Goal: Task Accomplishment & Management: Manage account settings

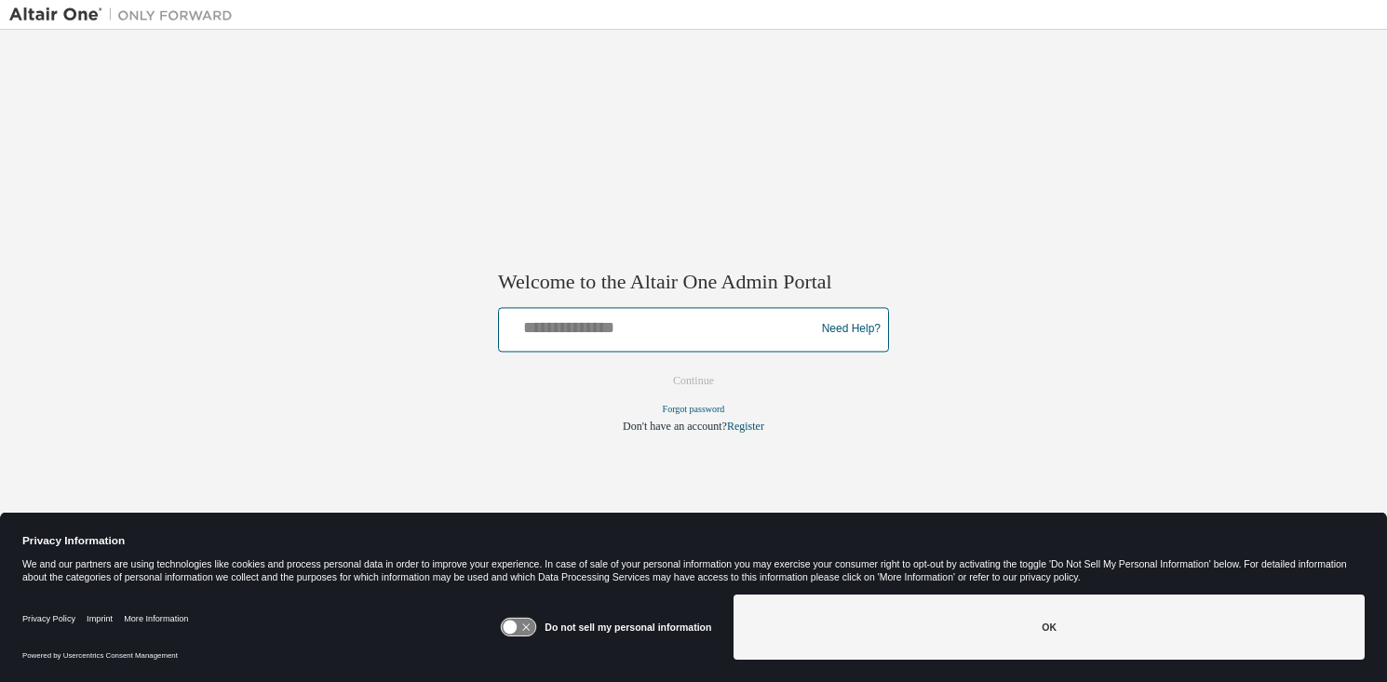
click at [692, 330] on input "text" at bounding box center [659, 325] width 306 height 27
type input "**********"
click at [653, 367] on button "Continue" at bounding box center [693, 381] width 80 height 28
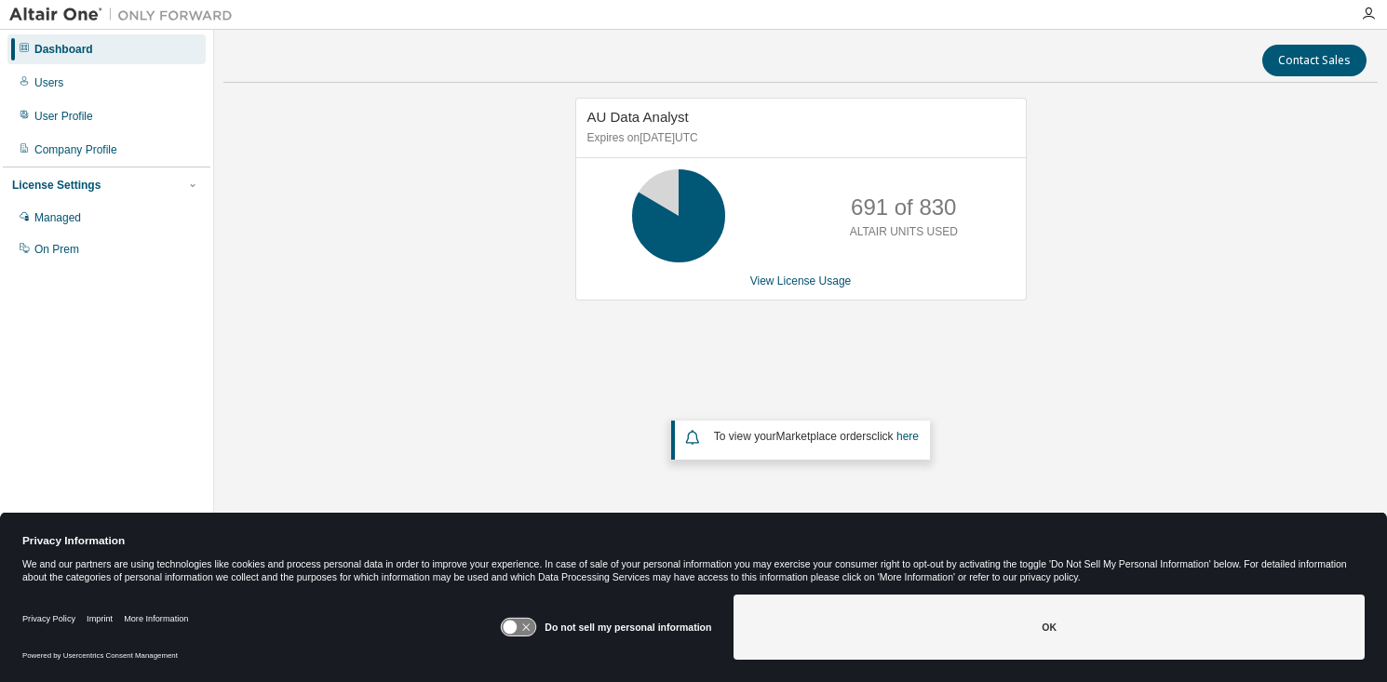
click at [1035, 629] on button "OK" at bounding box center [1048, 627] width 631 height 65
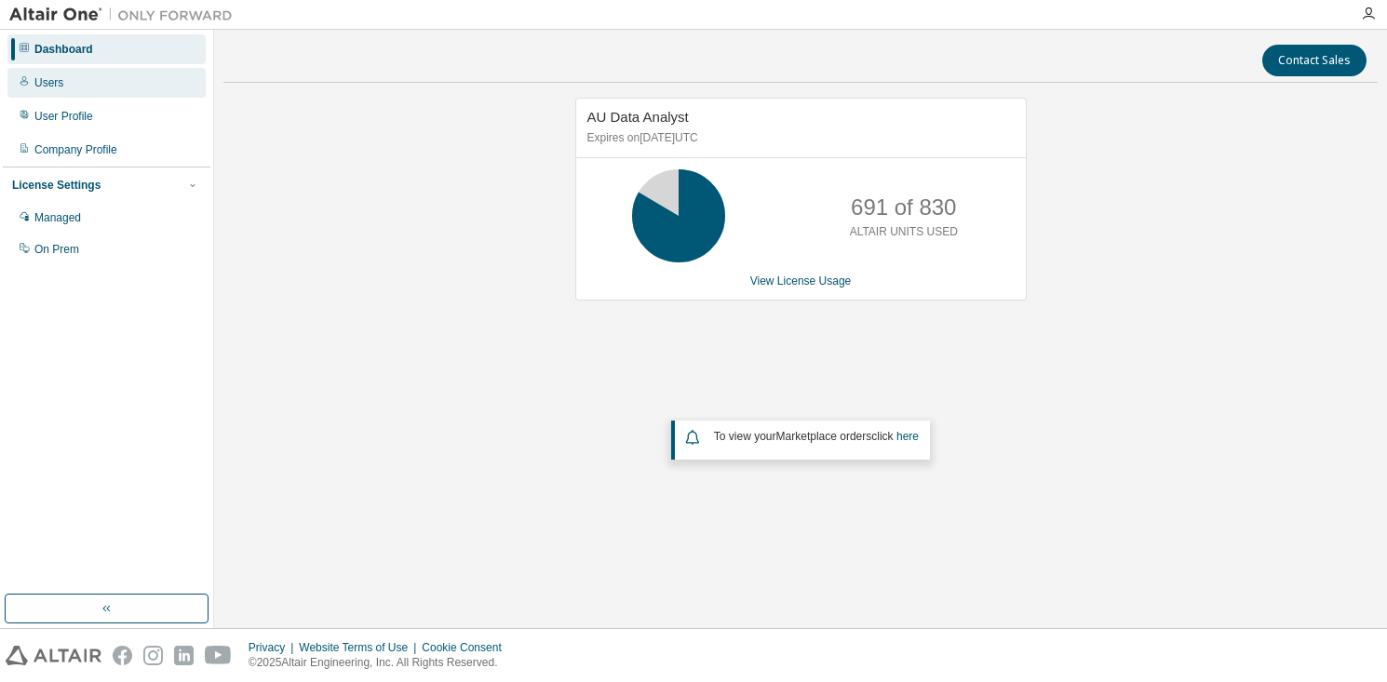
click at [69, 86] on div "Users" at bounding box center [106, 83] width 198 height 30
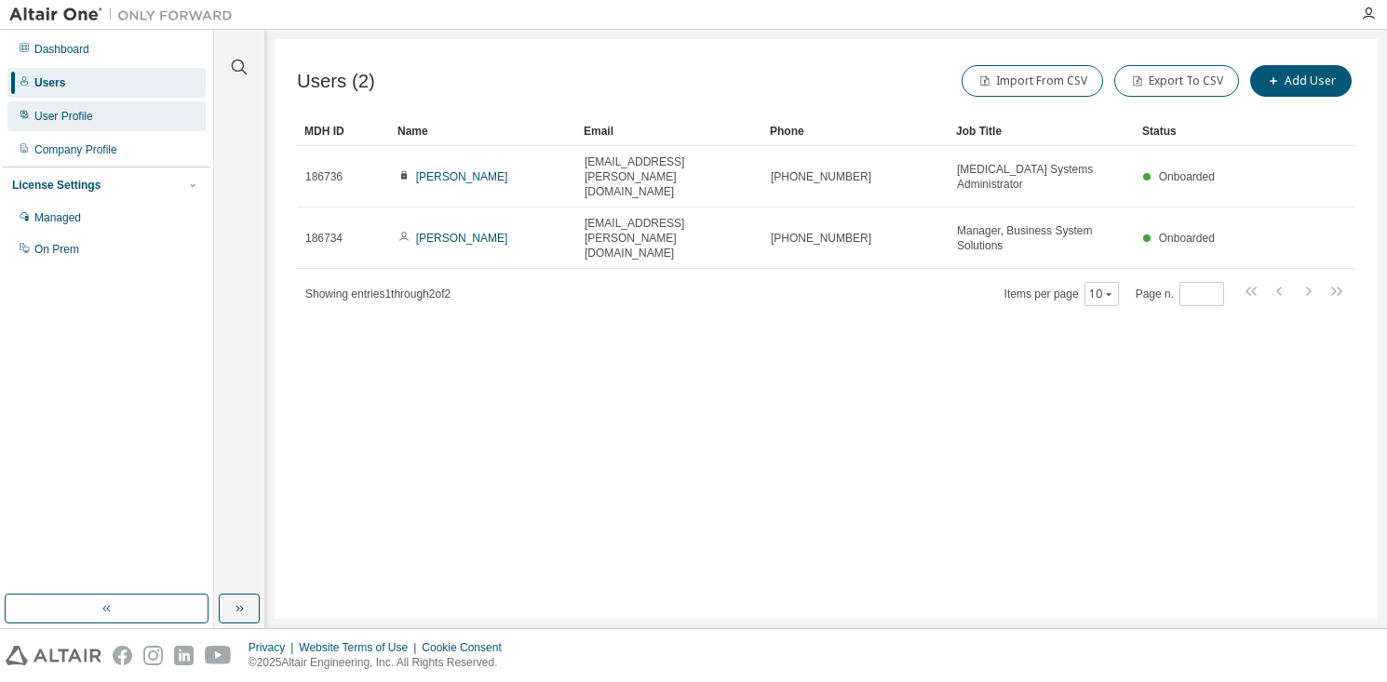
click at [69, 114] on div "User Profile" at bounding box center [63, 116] width 59 height 15
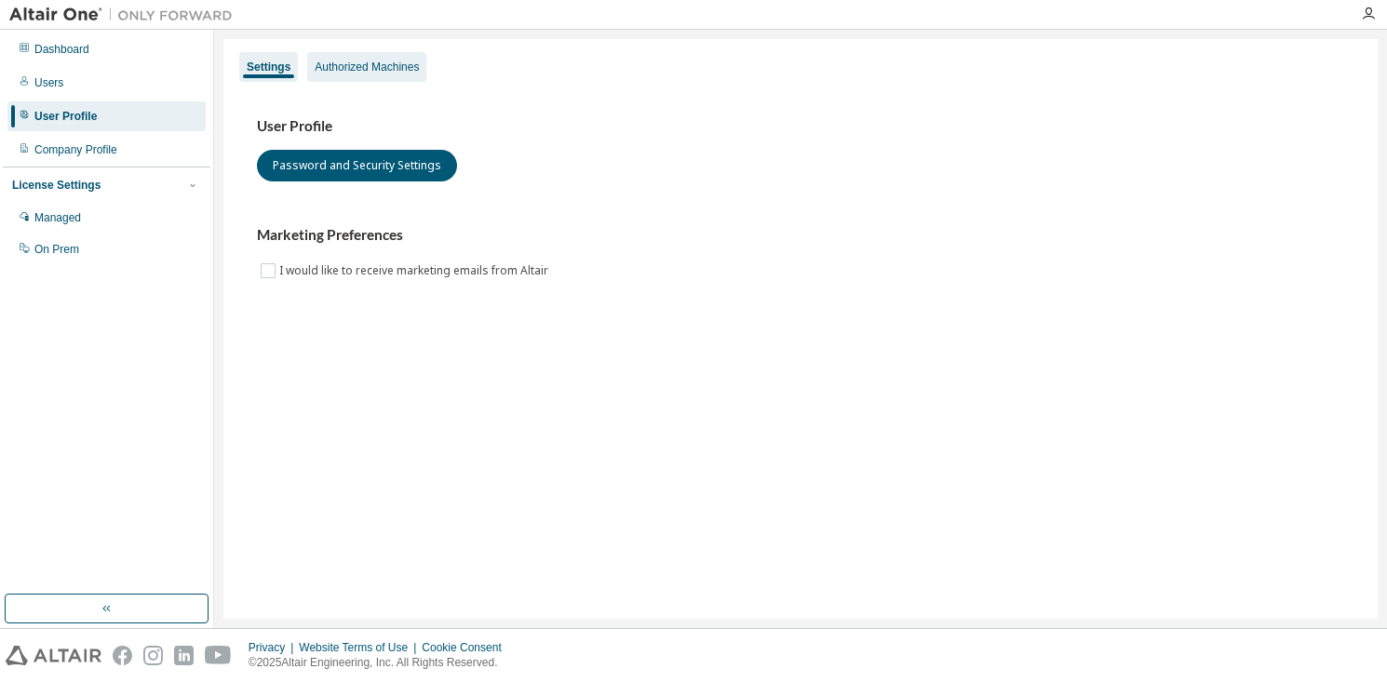
click at [343, 67] on div "Authorized Machines" at bounding box center [367, 67] width 104 height 15
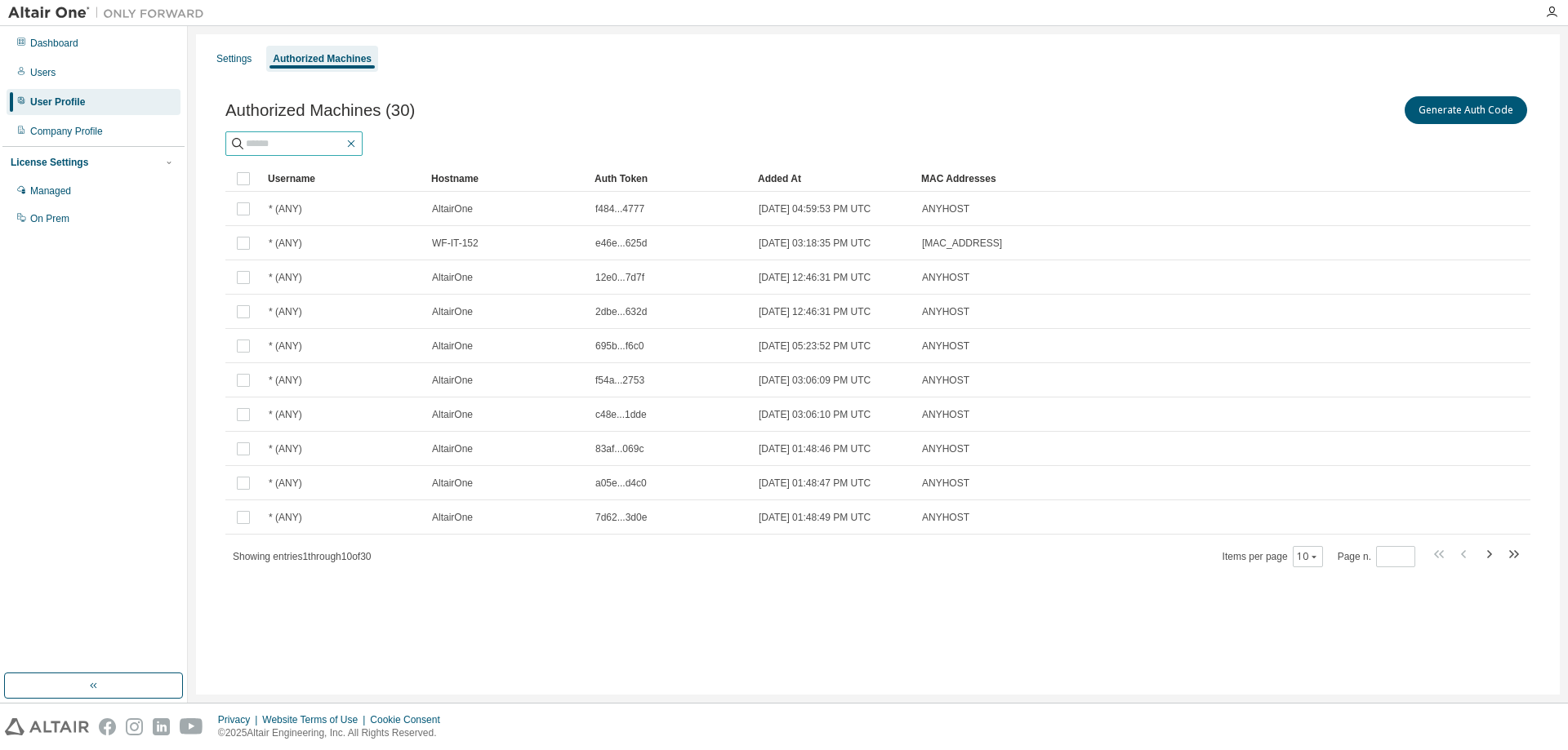
click at [358, 141] on icon "button" at bounding box center [351, 143] width 13 height 13
click at [568, 124] on div "Authorized Machines (30) Generate Auth Code" at bounding box center [877, 110] width 1305 height 34
click at [1216, 554] on icon "button" at bounding box center [1489, 554] width 19 height 19
type input "*"
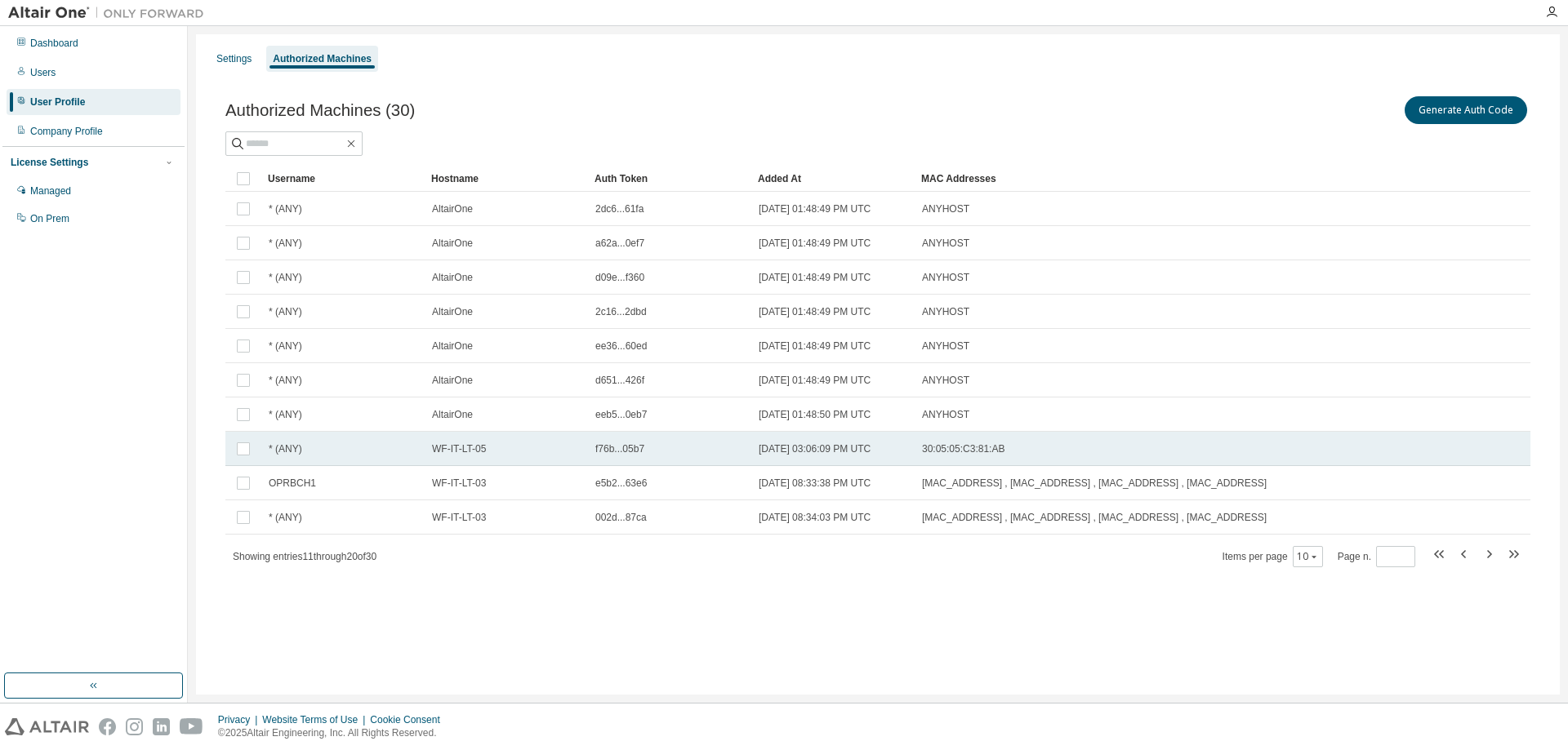
click at [868, 455] on td "[DATE] 03:06:09 PM UTC" at bounding box center [833, 448] width 163 height 34
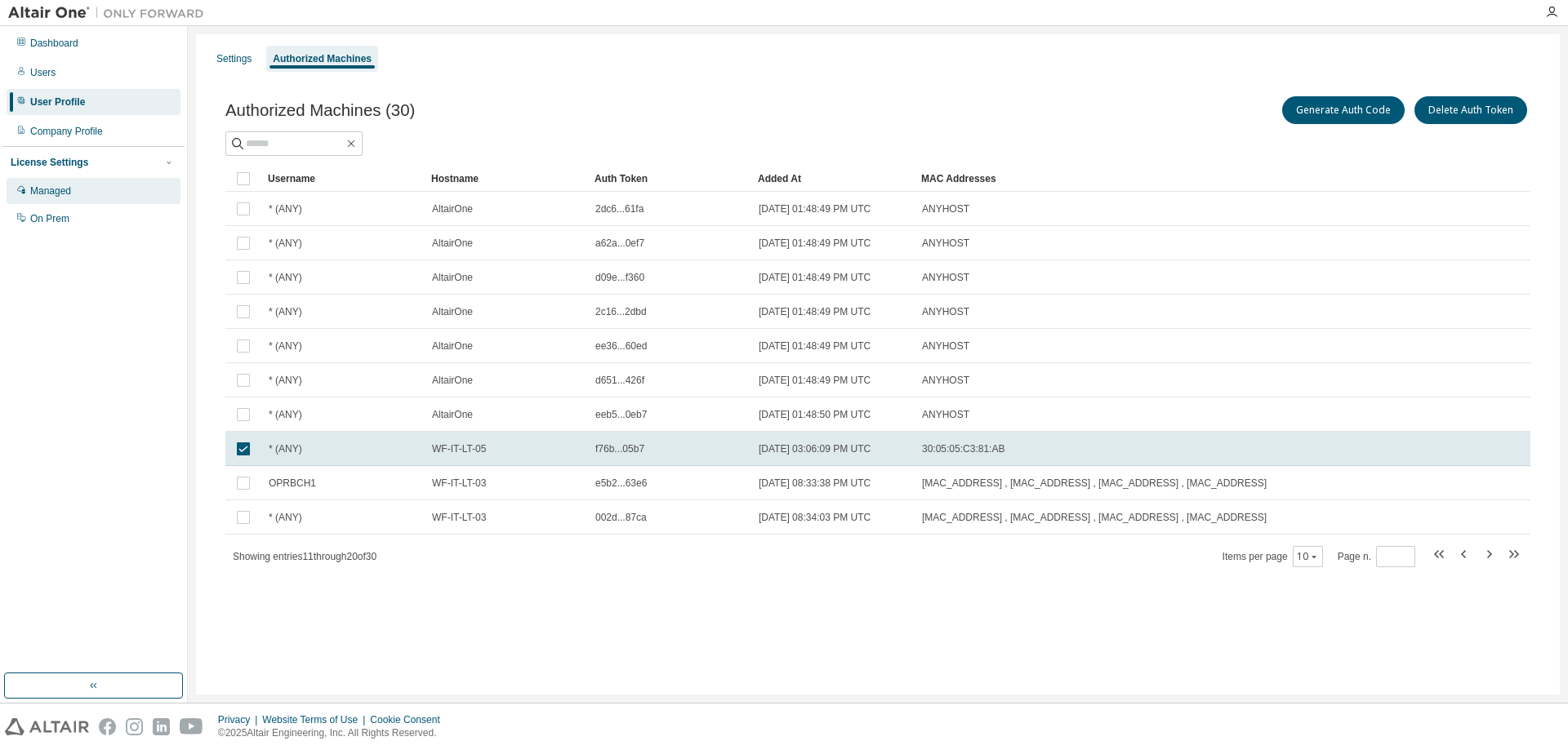
click at [75, 191] on div "Managed" at bounding box center [93, 191] width 174 height 26
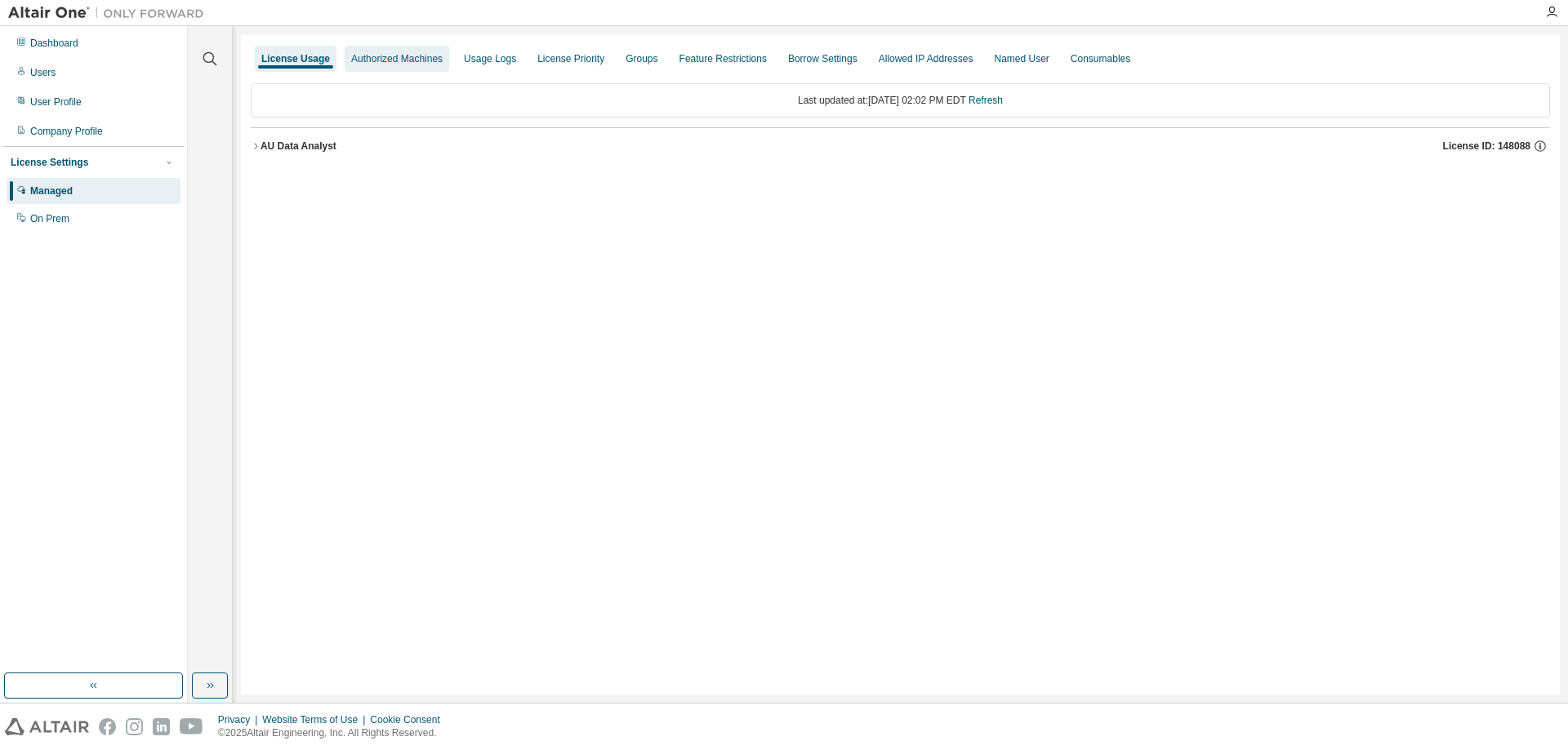
click at [378, 62] on div "Authorized Machines" at bounding box center [397, 59] width 91 height 13
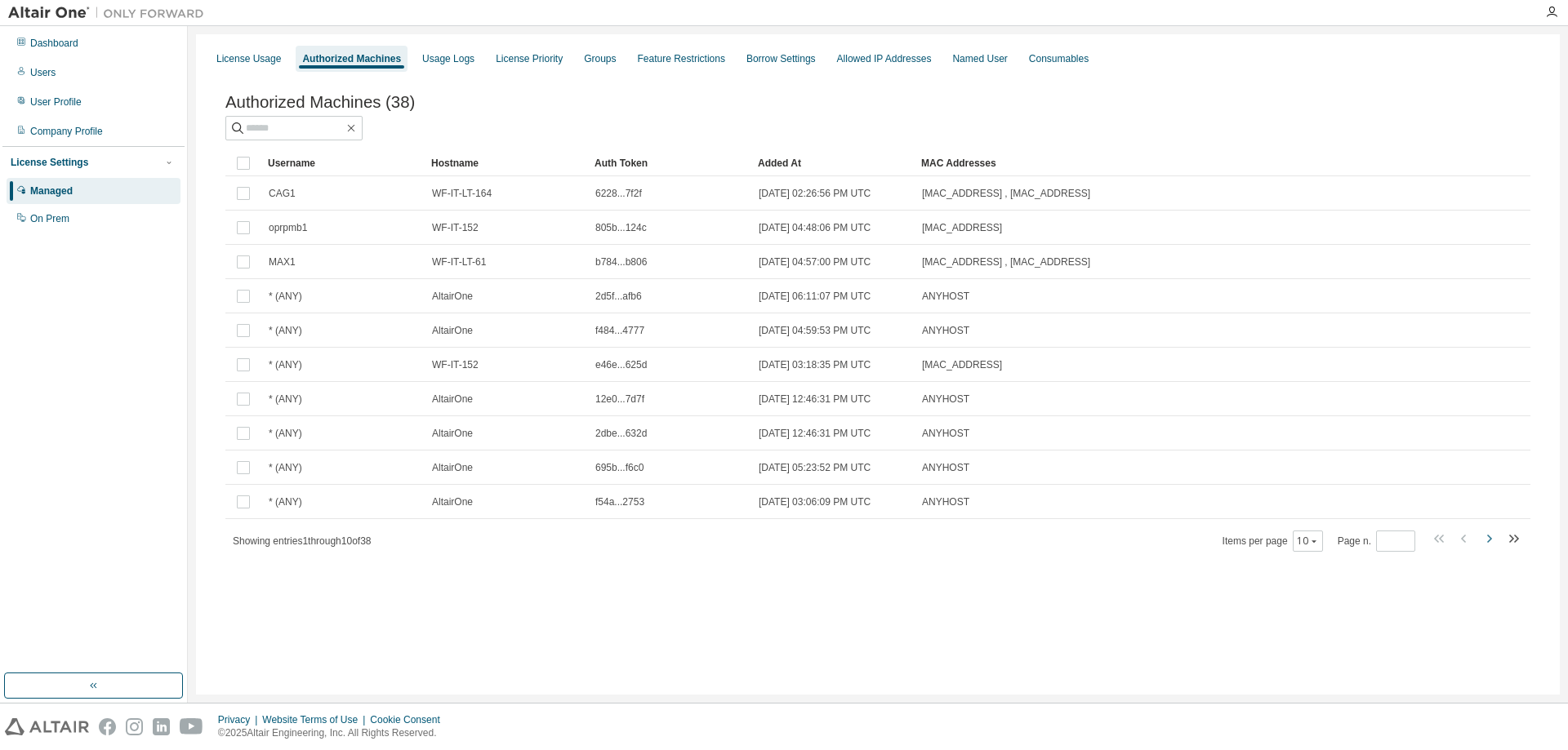
click at [1216, 543] on icon "button" at bounding box center [1490, 539] width 5 height 8
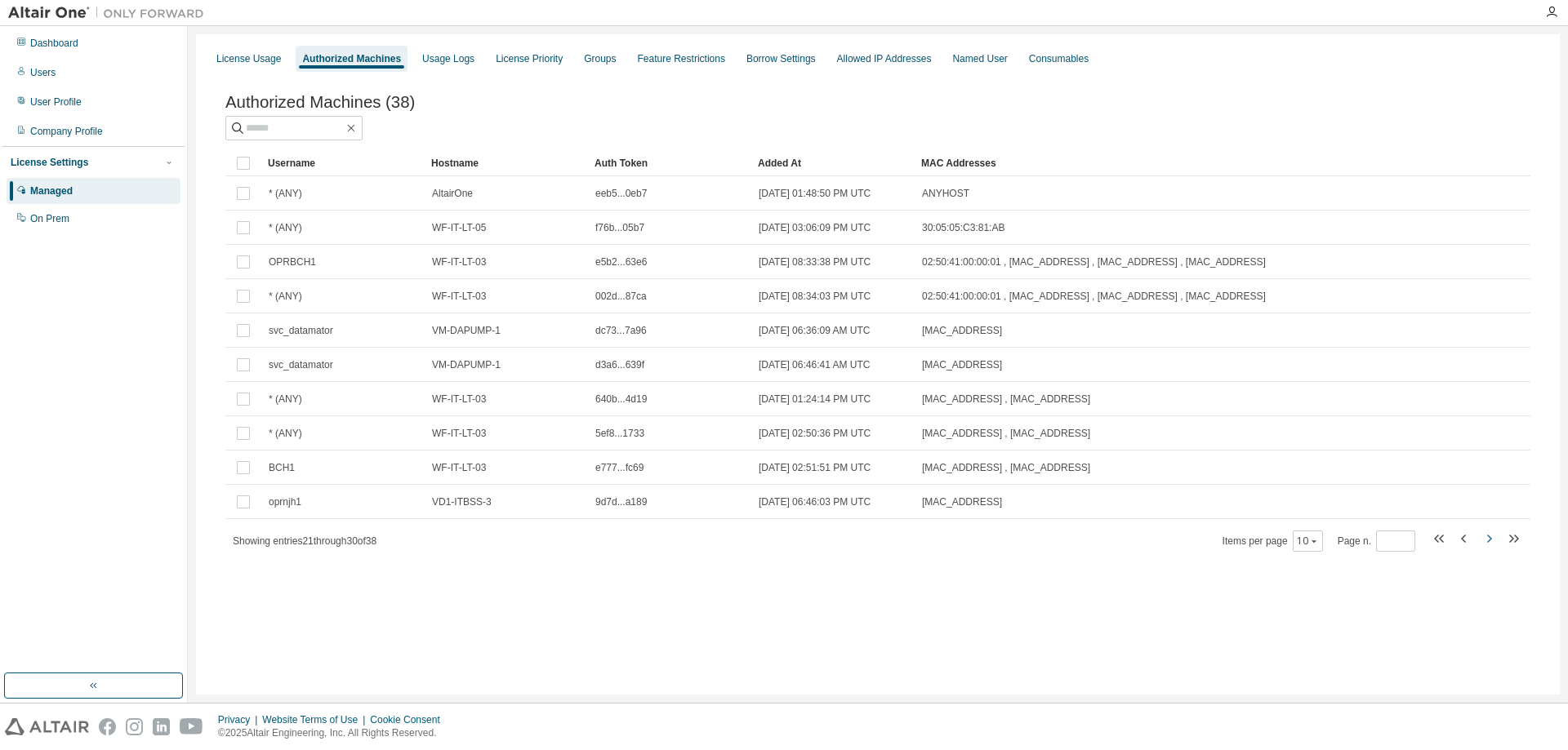
click at [1216, 543] on icon "button" at bounding box center [1490, 539] width 5 height 8
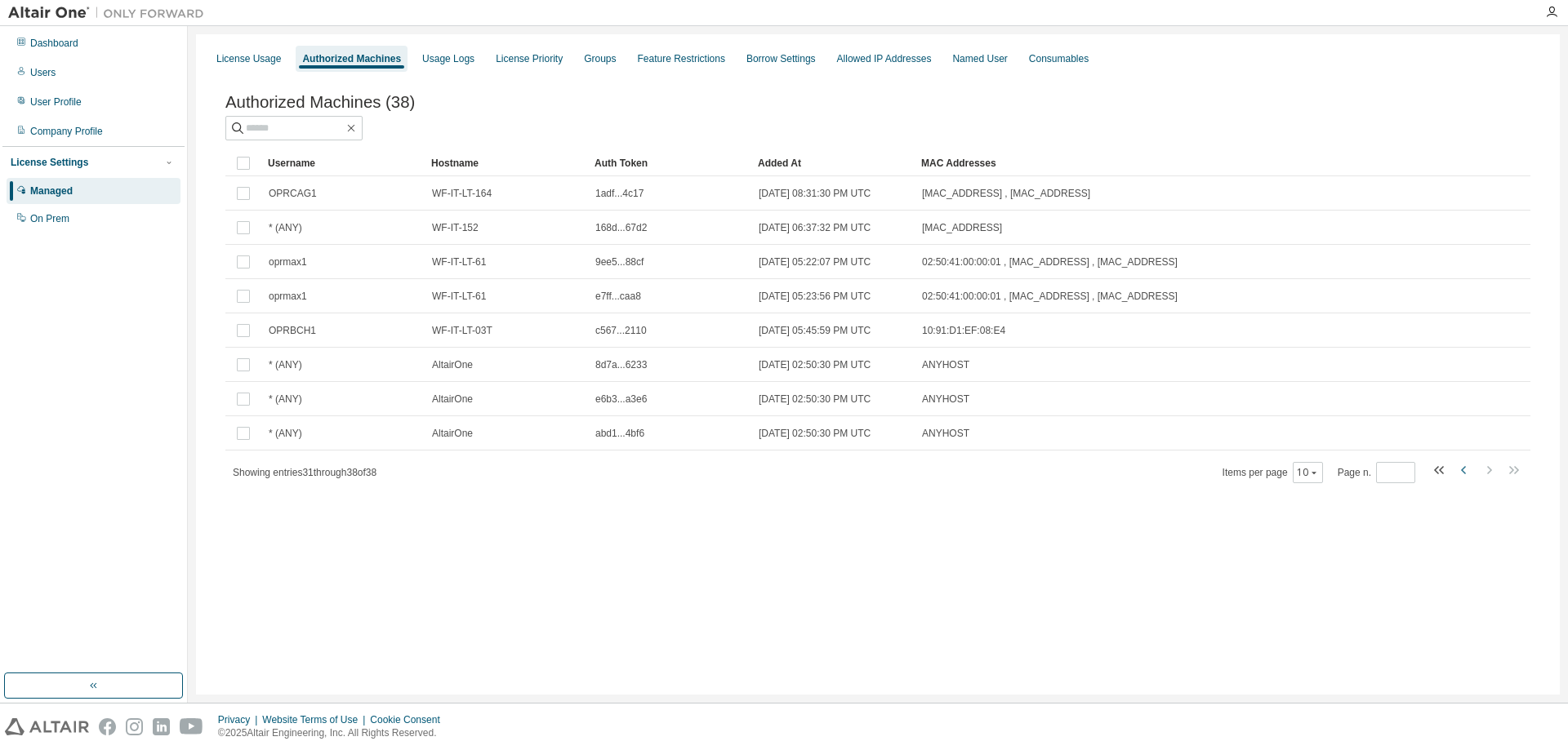
click at [1216, 475] on icon "button" at bounding box center [1464, 470] width 19 height 19
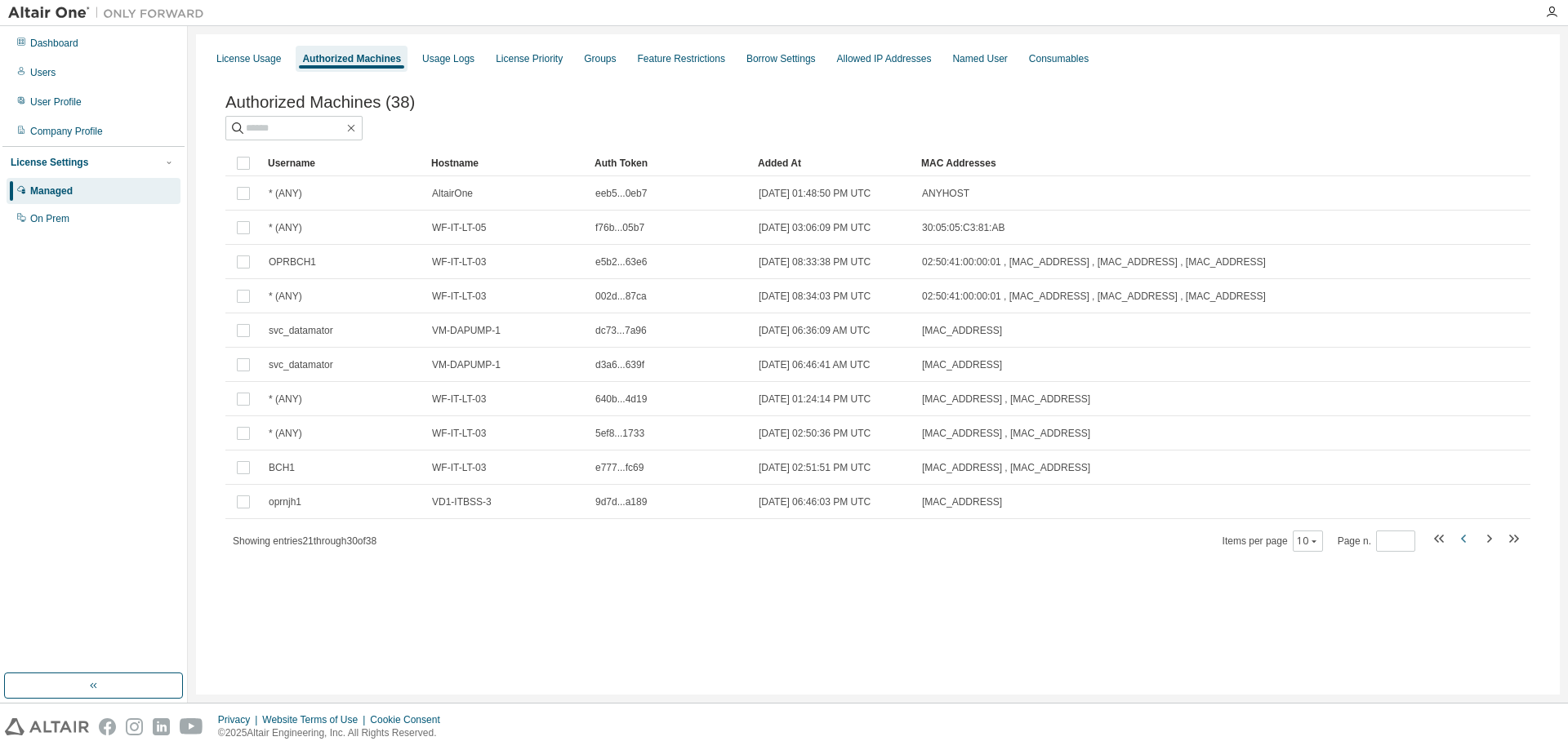
click at [1216, 542] on icon "button" at bounding box center [1464, 539] width 19 height 19
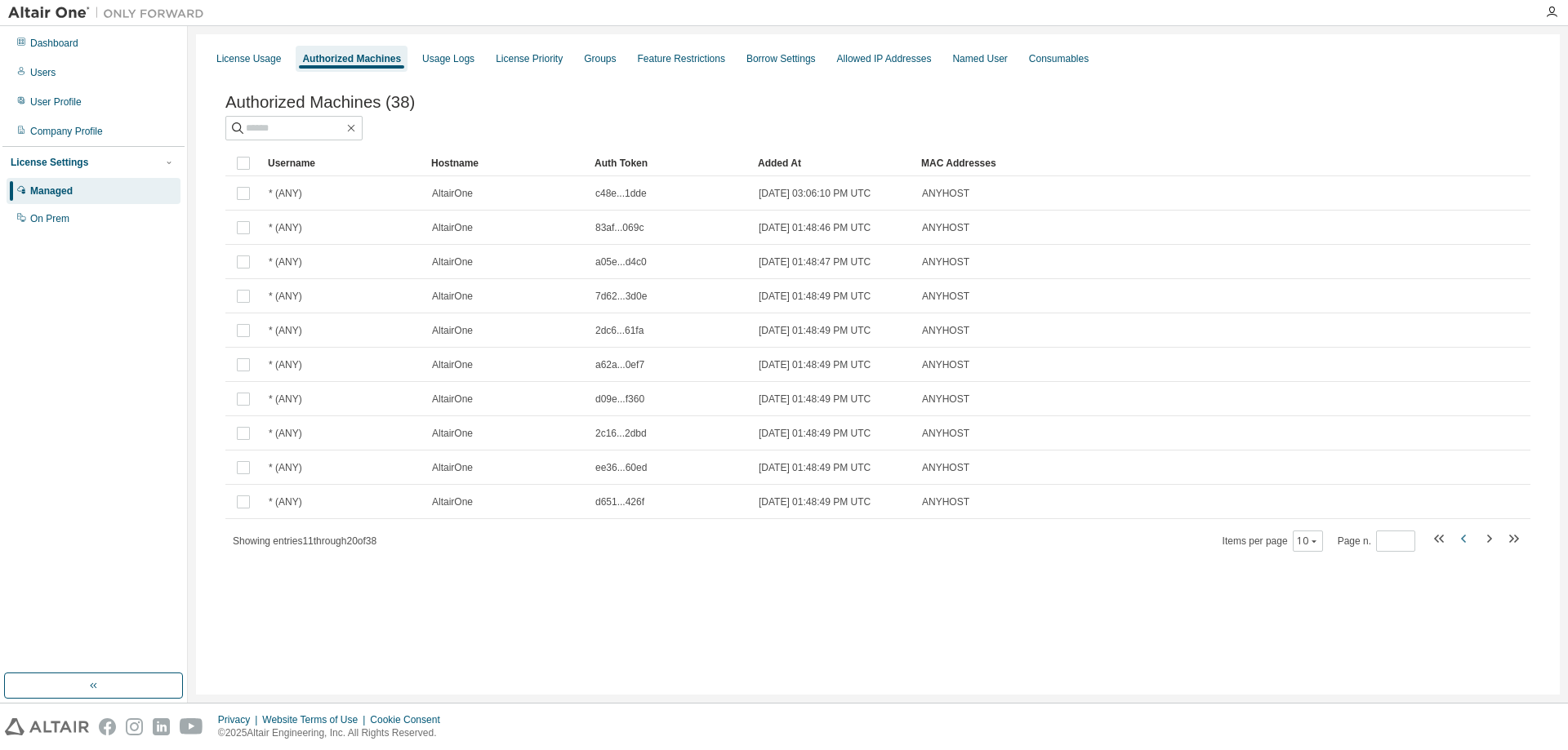
click at [1216, 542] on icon "button" at bounding box center [1464, 539] width 19 height 19
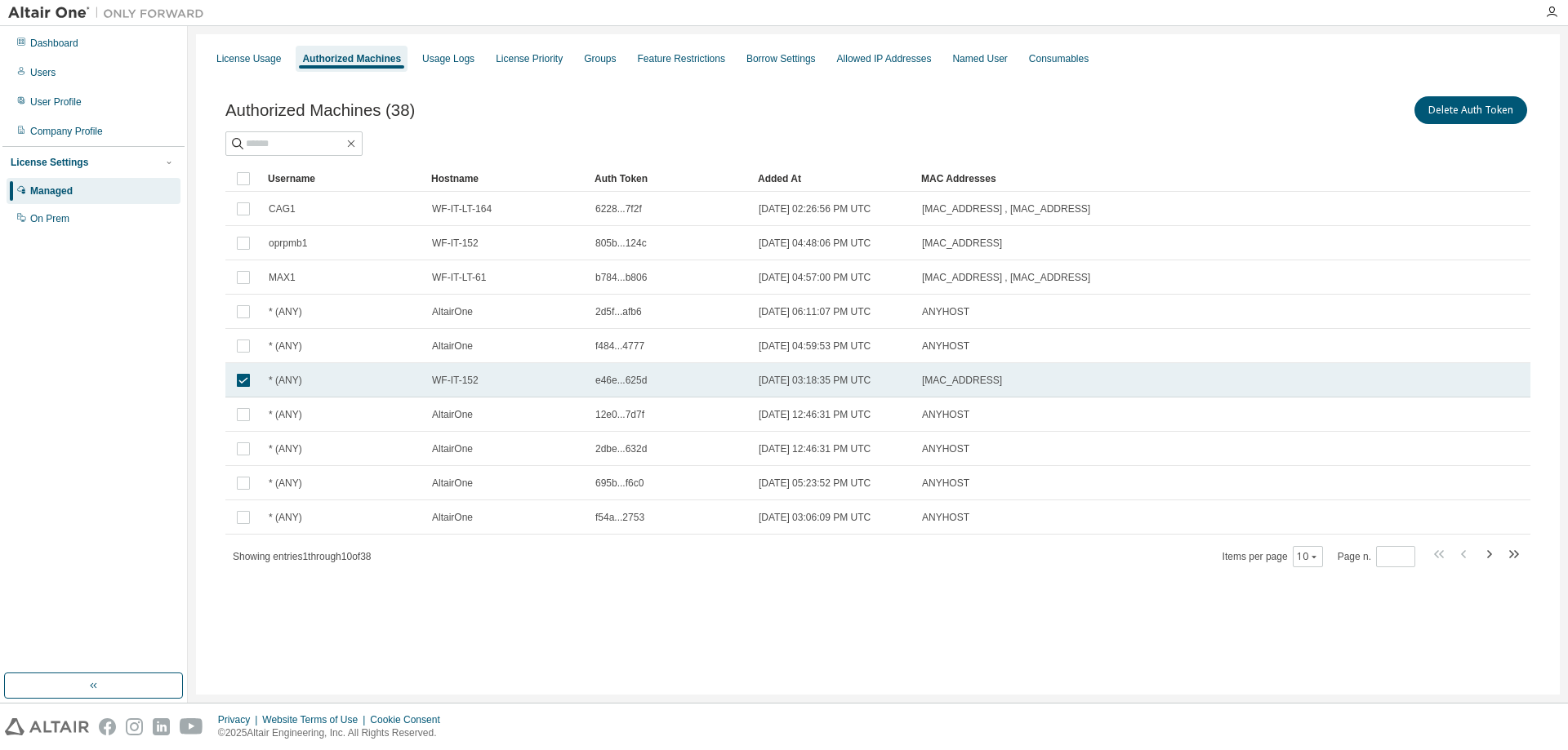
click at [317, 384] on div "* (ANY)" at bounding box center [342, 380] width 148 height 13
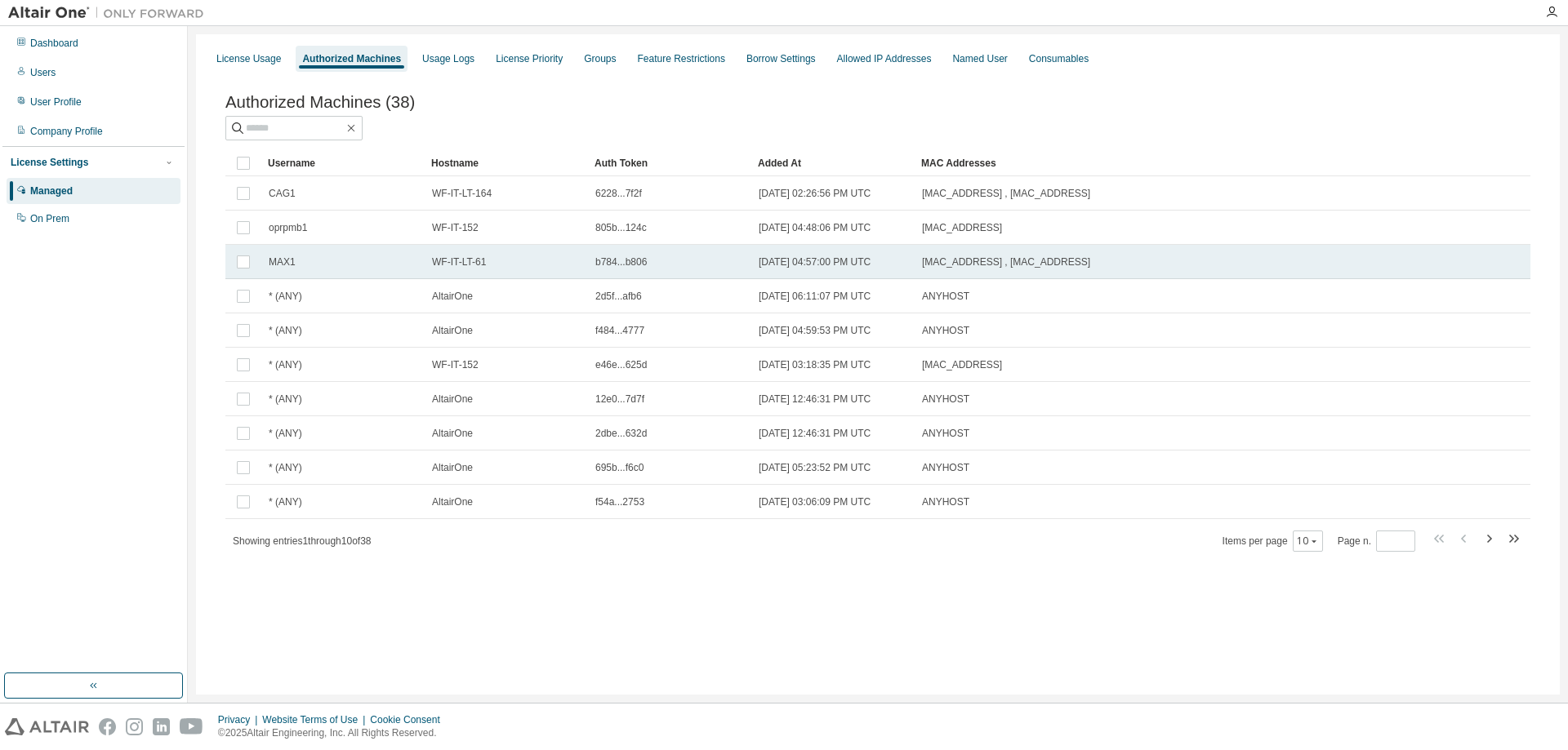
click at [385, 268] on div "MAX1" at bounding box center [342, 261] width 148 height 13
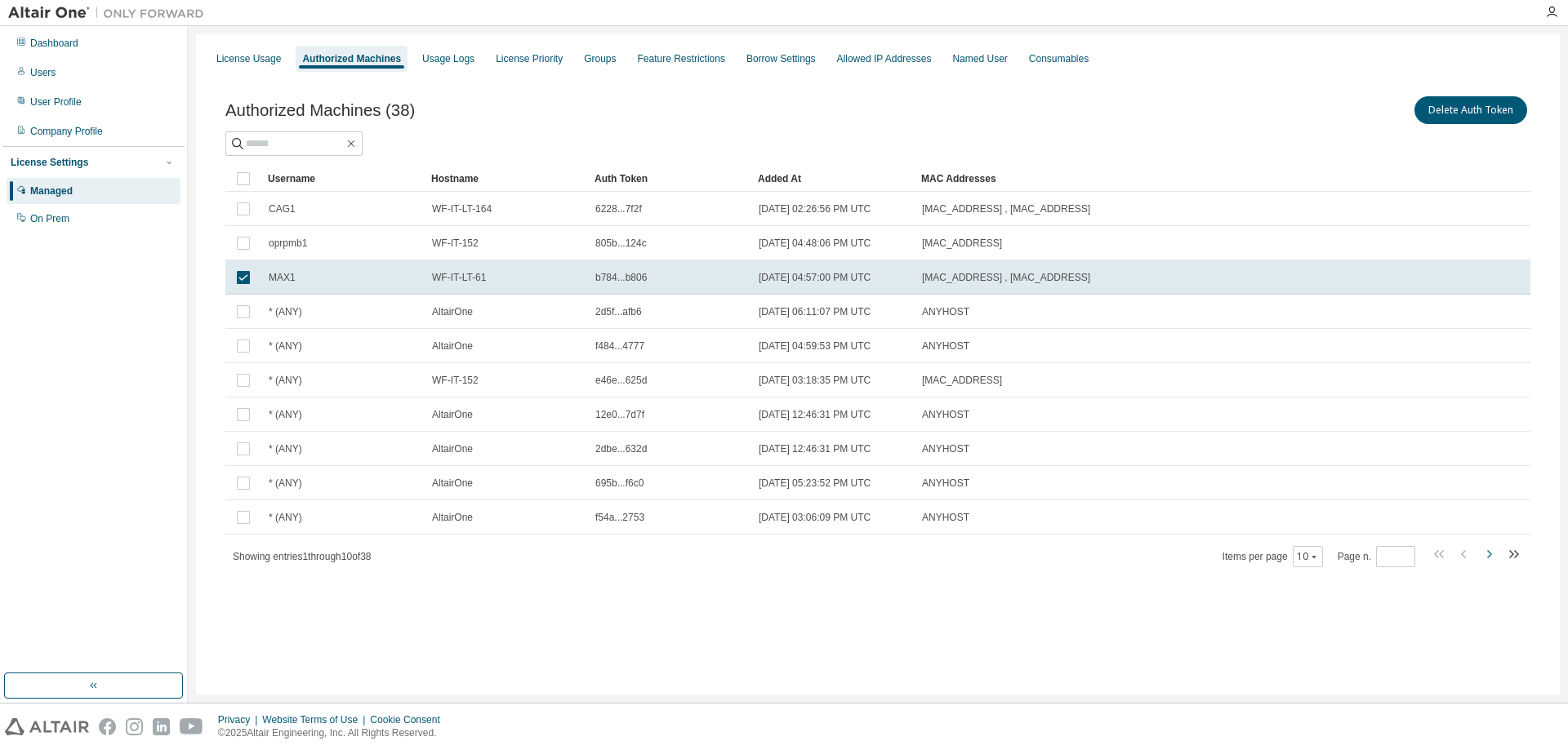
click at [1216, 558] on icon "button" at bounding box center [1490, 554] width 5 height 8
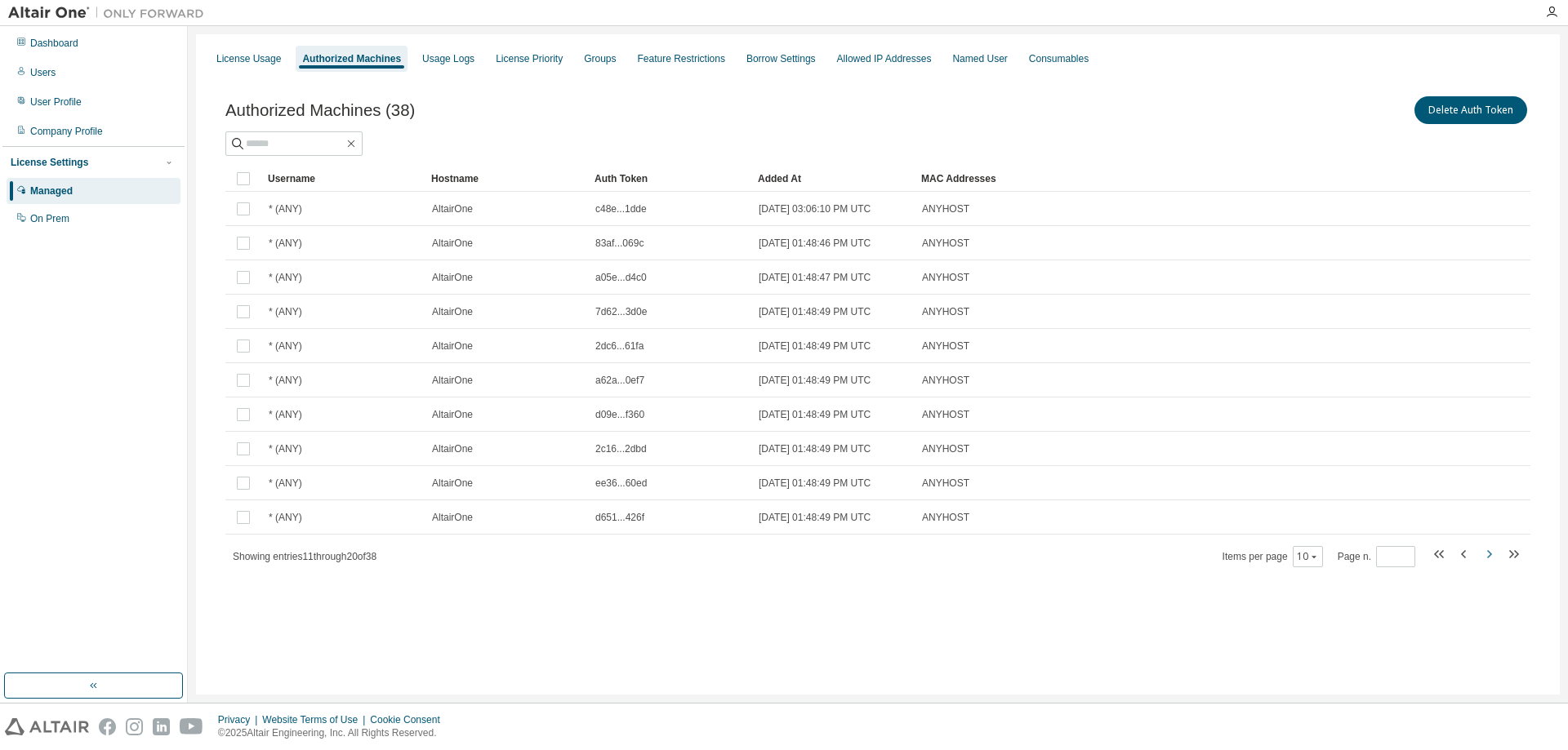
click at [1216, 558] on icon "button" at bounding box center [1490, 554] width 5 height 8
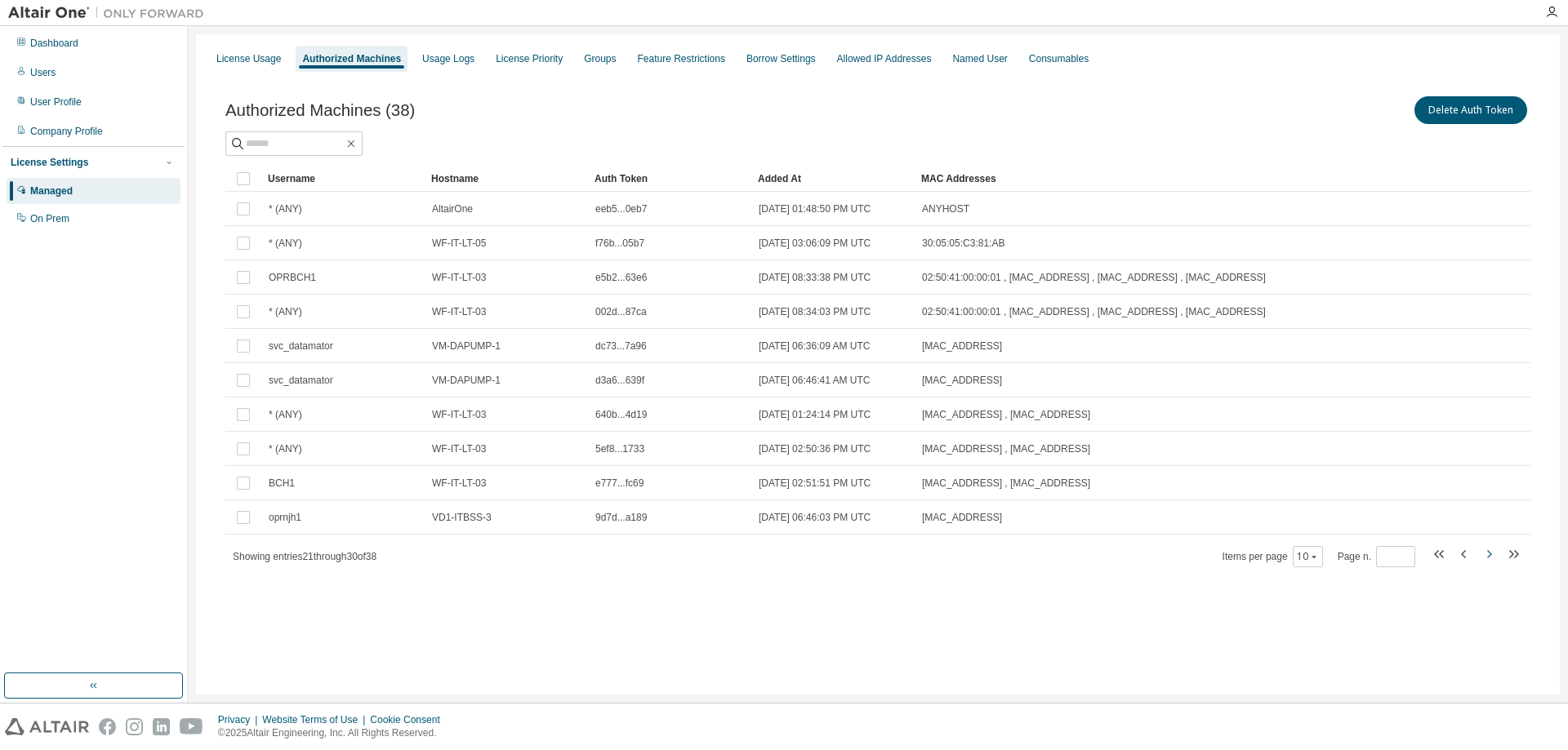
click at [1216, 552] on icon "button" at bounding box center [1489, 554] width 19 height 19
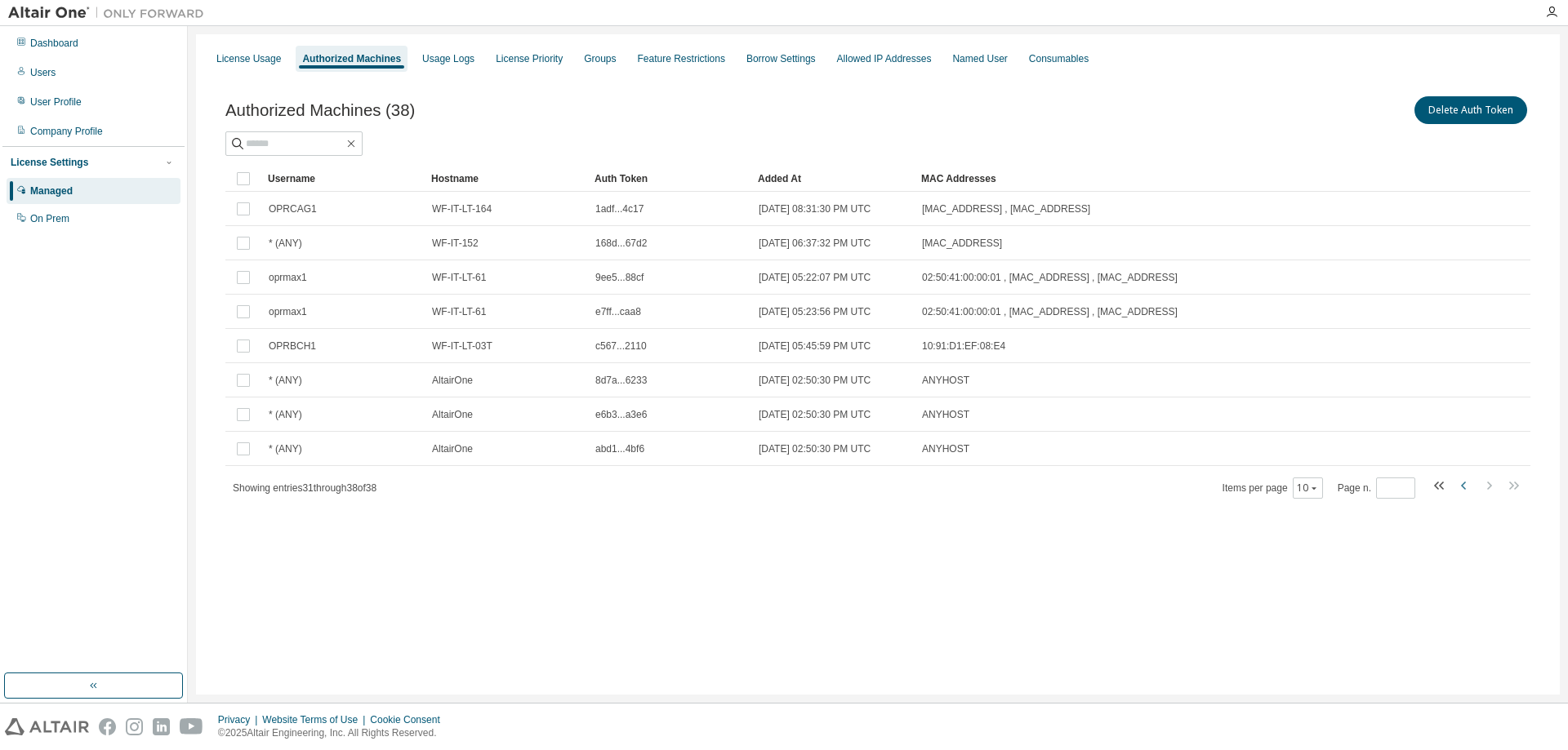
click at [1216, 488] on icon "button" at bounding box center [1464, 486] width 19 height 19
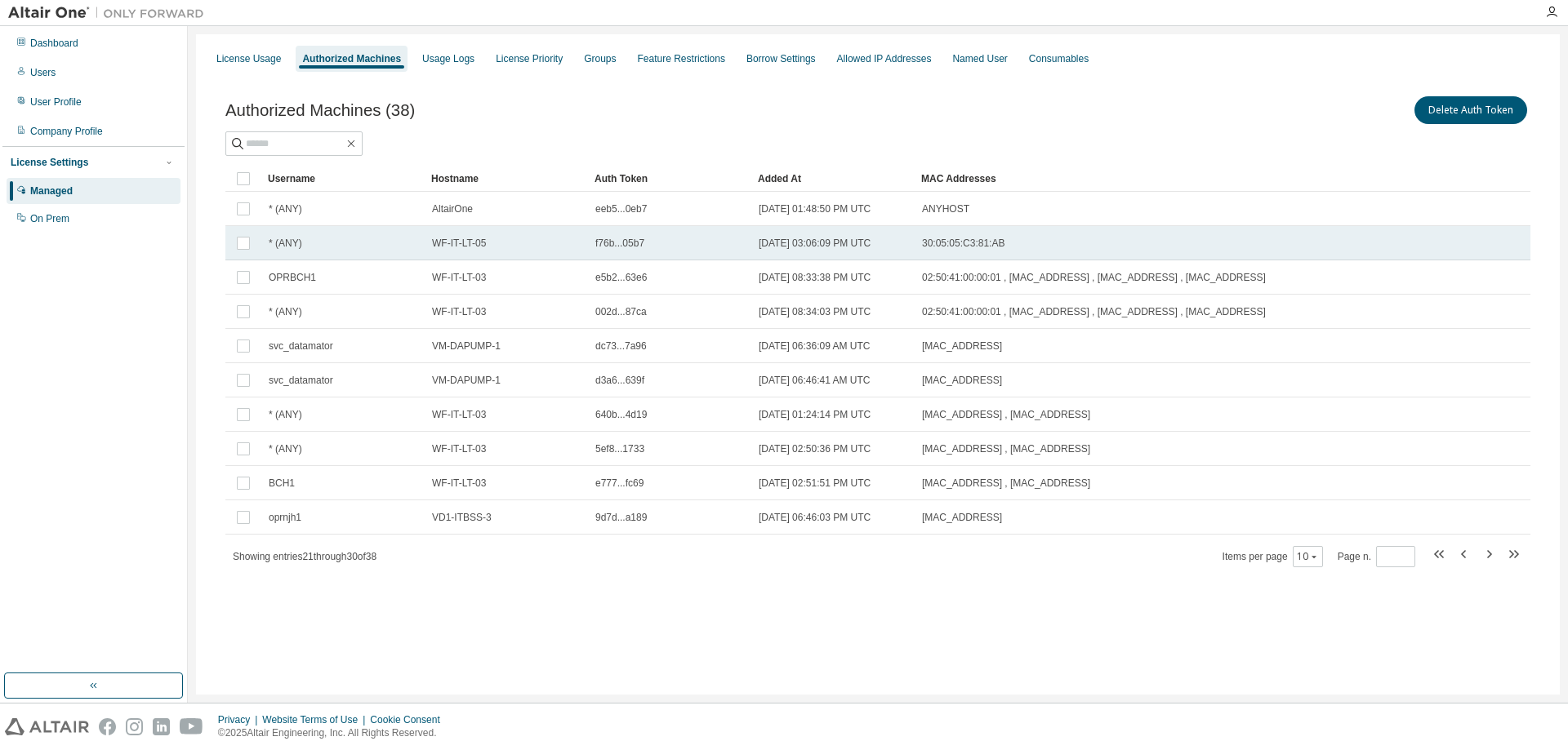
click at [507, 245] on div "WF-IT-LT-05" at bounding box center [505, 243] width 148 height 13
click at [1216, 552] on icon "button" at bounding box center [1464, 554] width 19 height 19
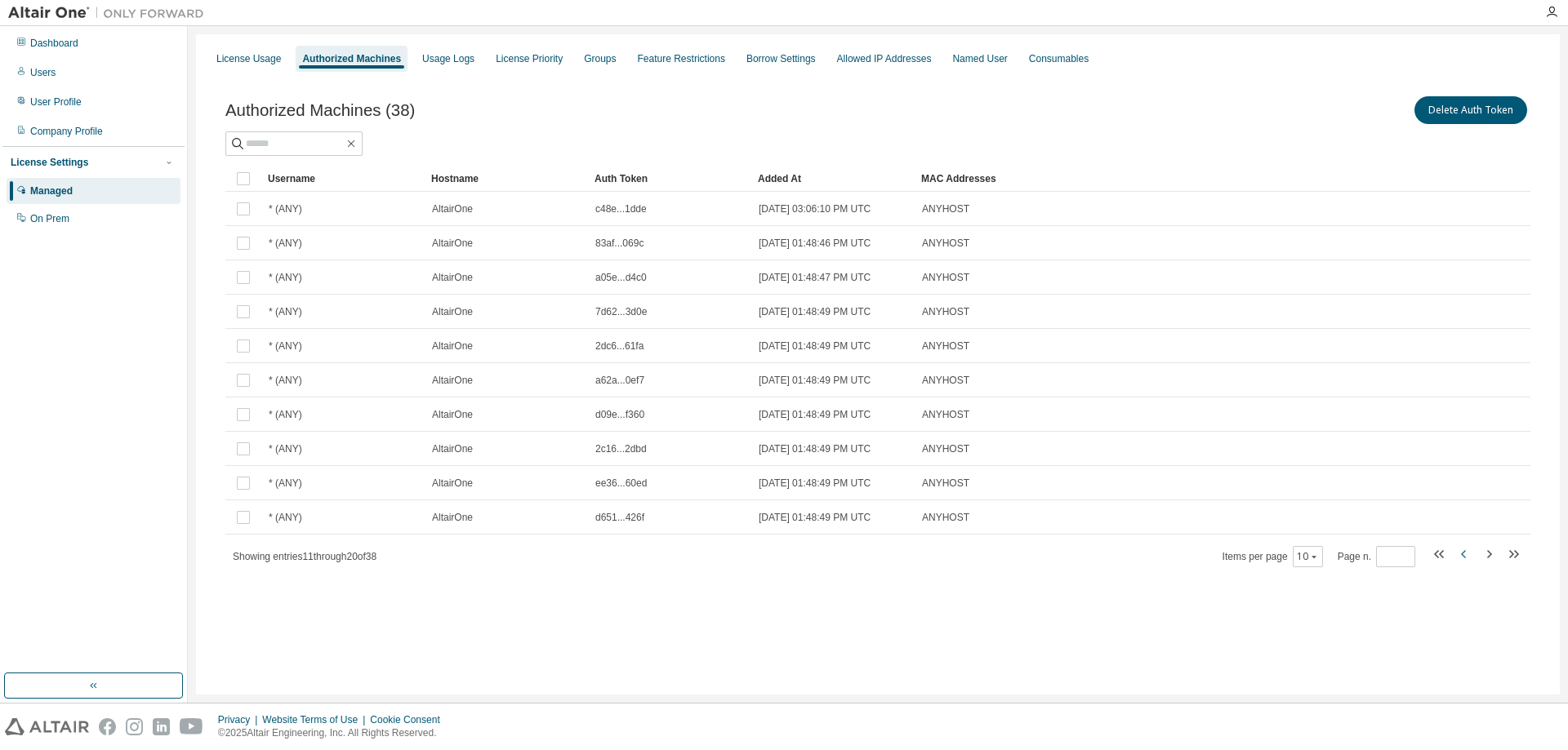
click at [1216, 554] on icon "button" at bounding box center [1464, 554] width 19 height 19
type input "*"
